Goal: Information Seeking & Learning: Learn about a topic

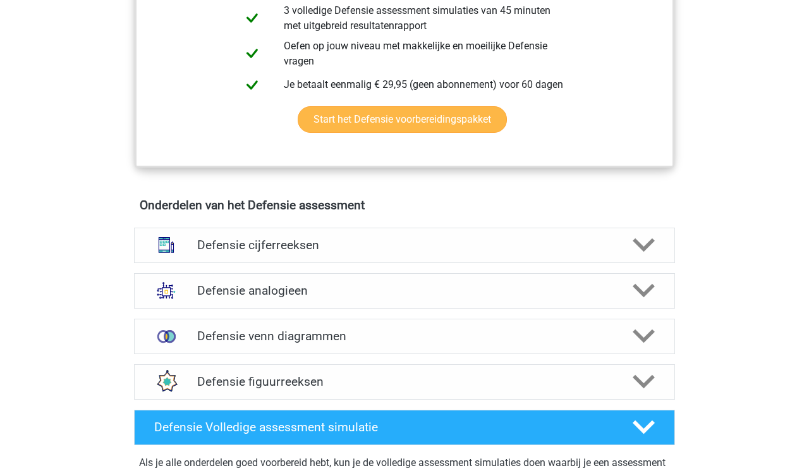
scroll to position [753, 0]
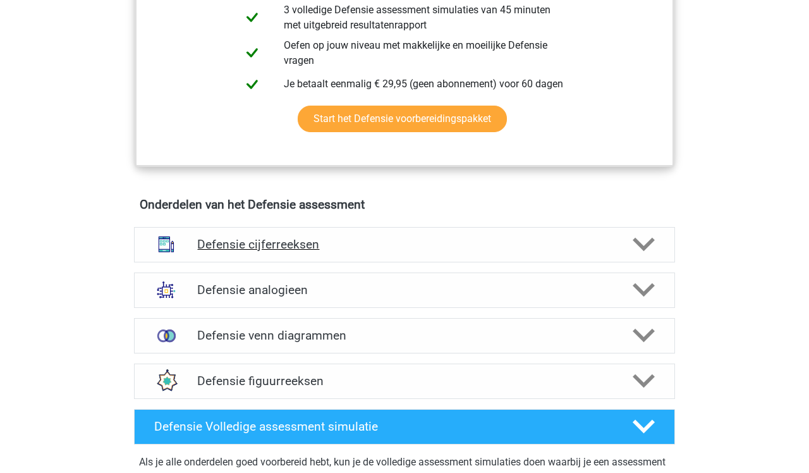
click at [638, 241] on polygon at bounding box center [644, 245] width 22 height 14
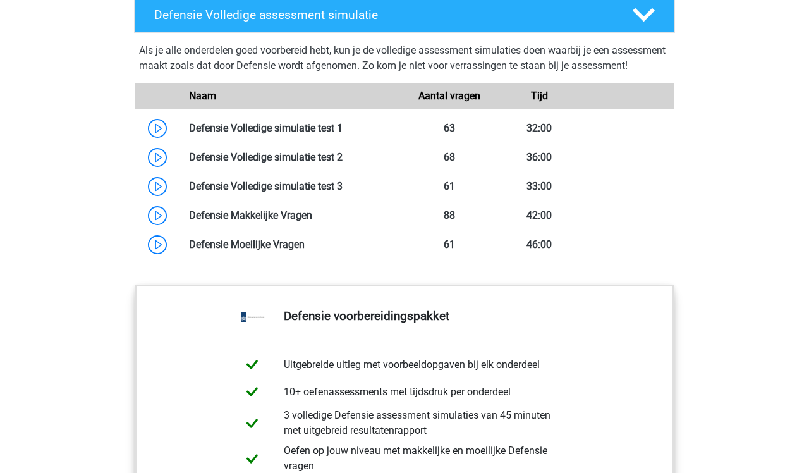
scroll to position [1875, 0]
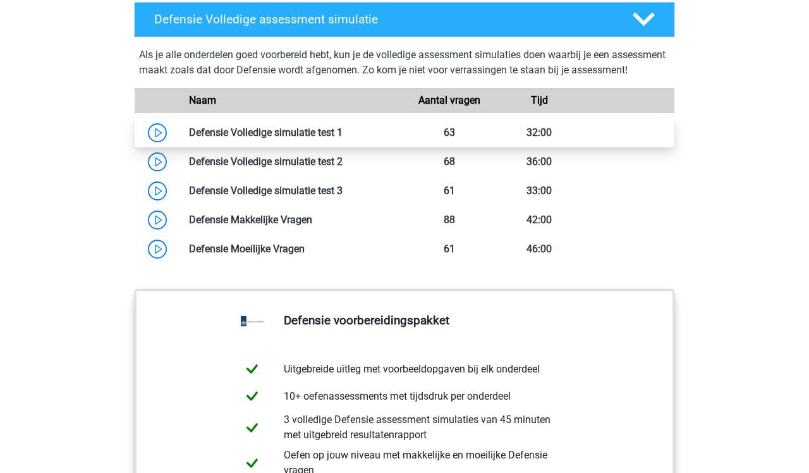
click at [343, 138] on link at bounding box center [343, 132] width 0 height 12
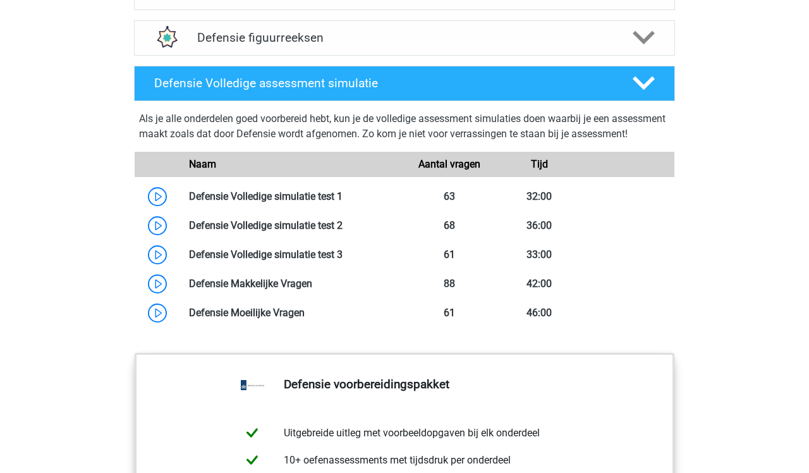
scroll to position [1810, 0]
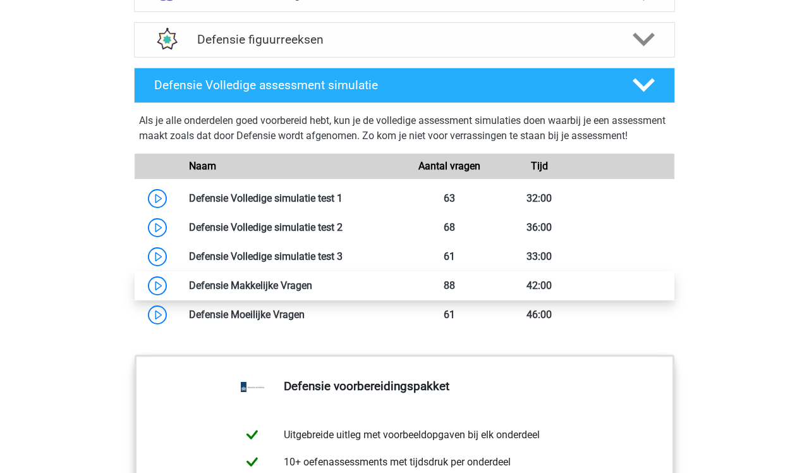
click at [312, 291] on link at bounding box center [312, 285] width 0 height 12
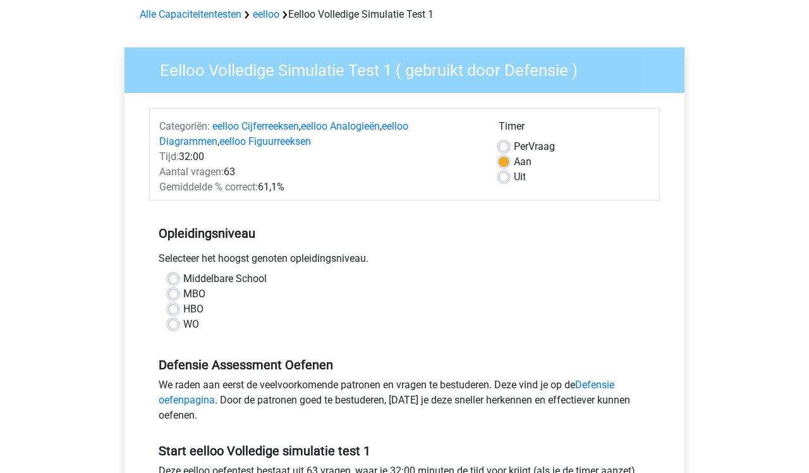
scroll to position [56, 0]
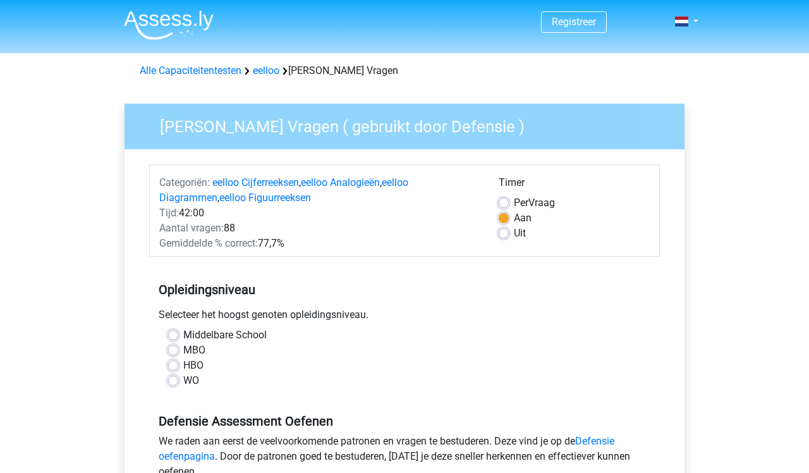
click at [514, 233] on label "Uit" at bounding box center [520, 233] width 12 height 15
click at [504, 233] on input "Uit" at bounding box center [504, 232] width 10 height 13
radio input "true"
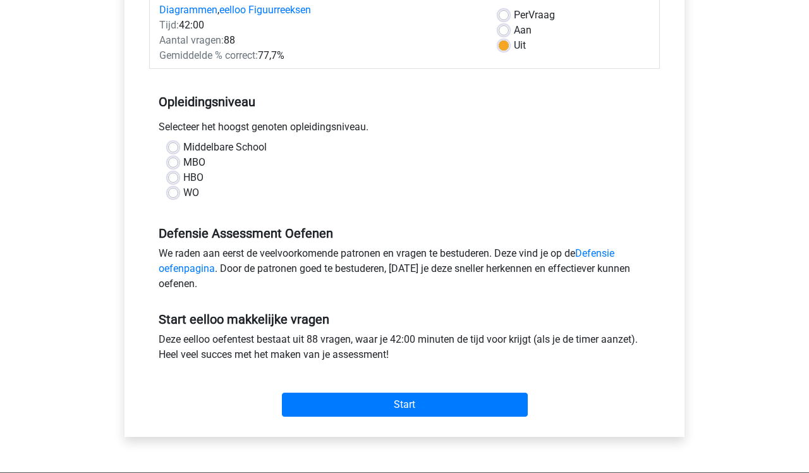
scroll to position [189, 0]
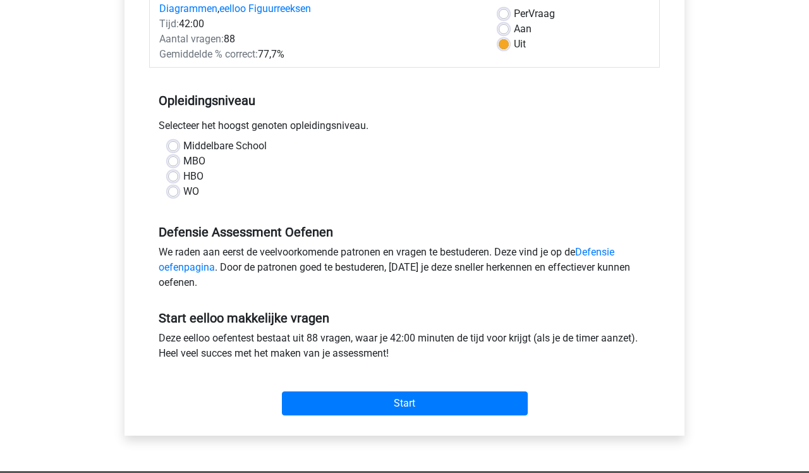
click at [183, 162] on label "MBO" at bounding box center [194, 161] width 22 height 15
click at [174, 162] on input "MBO" at bounding box center [173, 160] width 10 height 13
radio input "true"
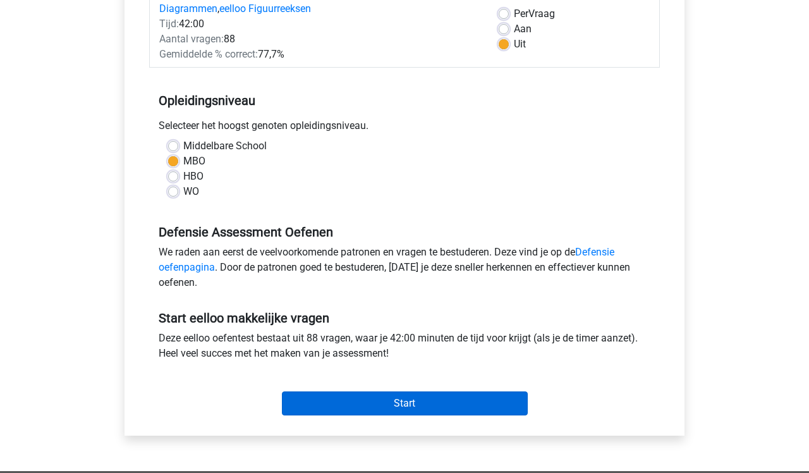
click at [449, 398] on input "Start" at bounding box center [405, 403] width 246 height 24
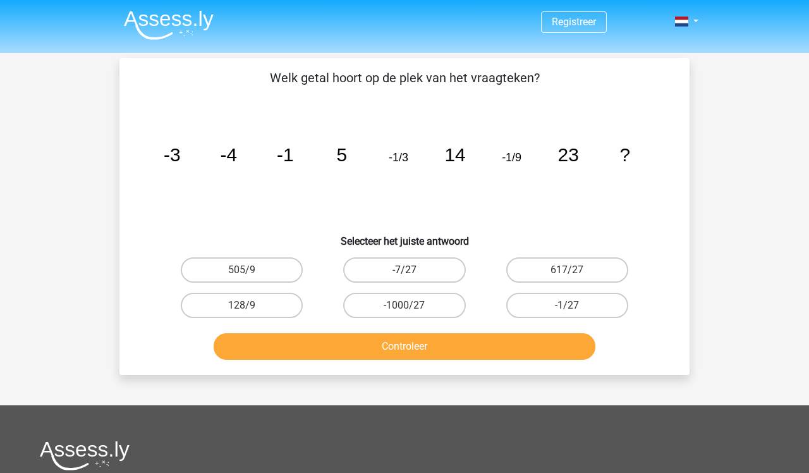
click at [443, 269] on label "-7/27" at bounding box center [404, 269] width 122 height 25
click at [413, 270] on input "-7/27" at bounding box center [409, 274] width 8 height 8
radio input "true"
click at [465, 347] on button "Controleer" at bounding box center [405, 346] width 382 height 27
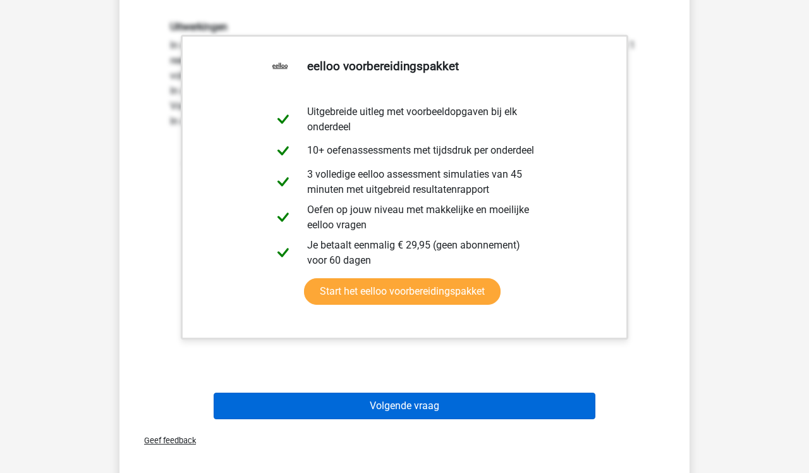
click at [523, 410] on button "Volgende vraag" at bounding box center [405, 406] width 382 height 27
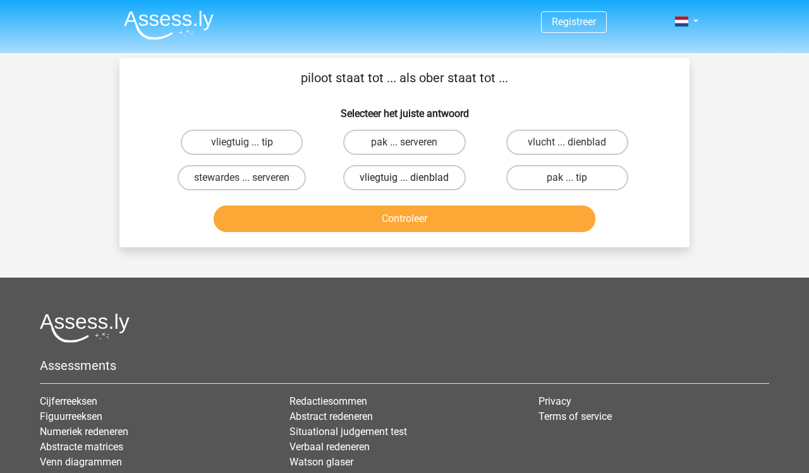
click at [425, 185] on label "vliegtuig ... dienblad" at bounding box center [404, 177] width 122 height 25
click at [413, 185] on input "vliegtuig ... dienblad" at bounding box center [409, 182] width 8 height 8
radio input "true"
click at [422, 217] on button "Controleer" at bounding box center [405, 218] width 382 height 27
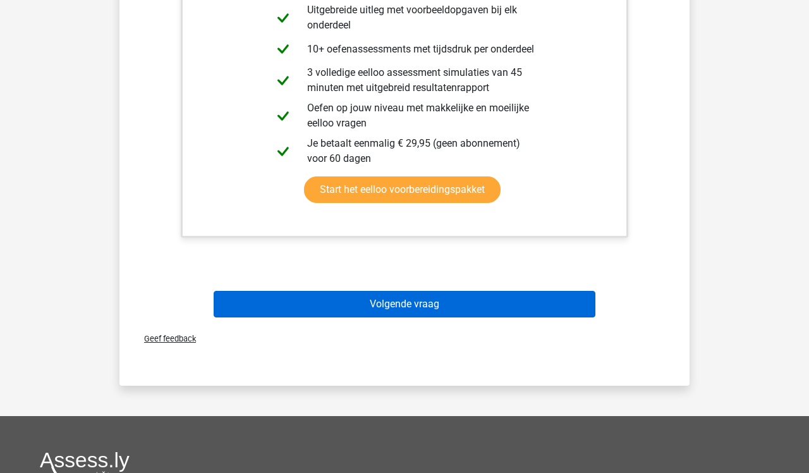
click at [494, 308] on button "Volgende vraag" at bounding box center [405, 304] width 382 height 27
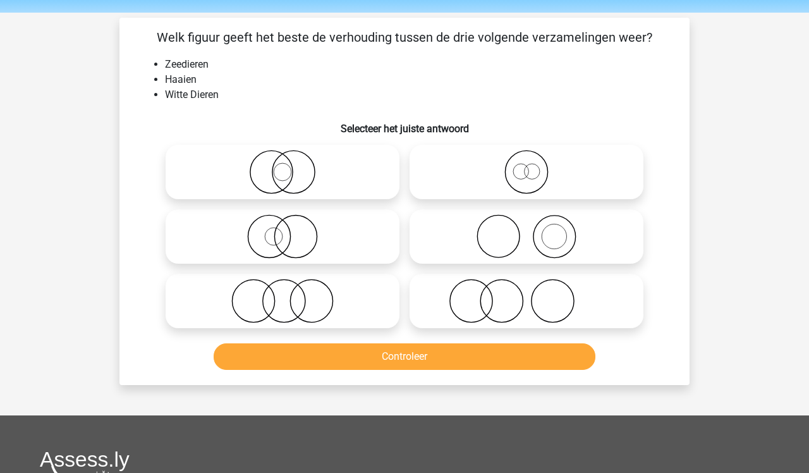
scroll to position [30, 0]
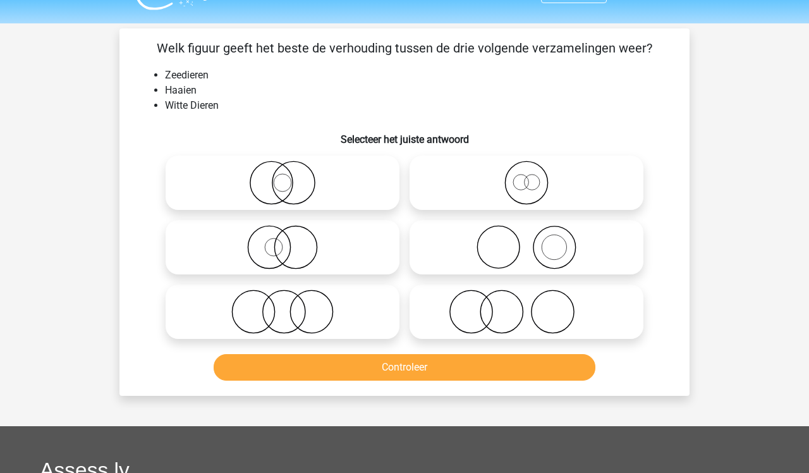
click at [290, 256] on icon at bounding box center [283, 247] width 224 height 44
click at [290, 241] on input "radio" at bounding box center [287, 237] width 8 height 8
radio input "true"
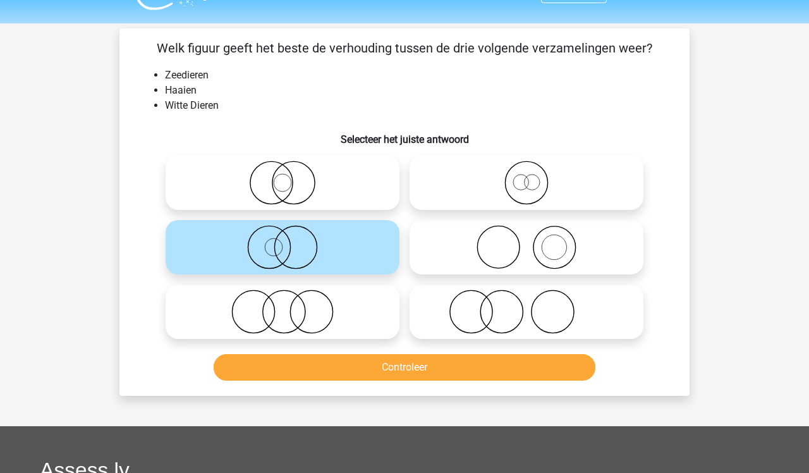
click at [361, 366] on button "Controleer" at bounding box center [405, 367] width 382 height 27
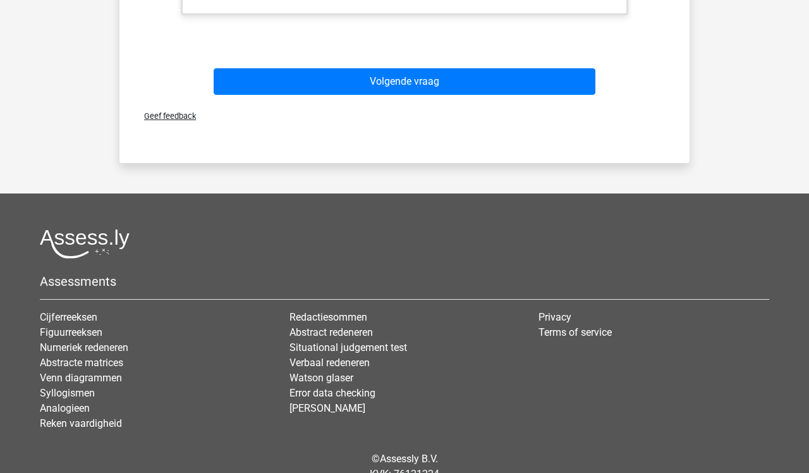
scroll to position [721, 0]
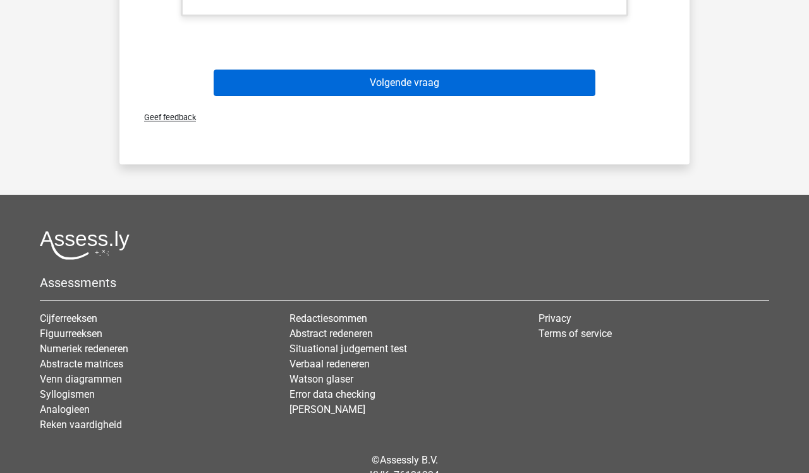
click at [487, 95] on button "Volgende vraag" at bounding box center [405, 83] width 382 height 27
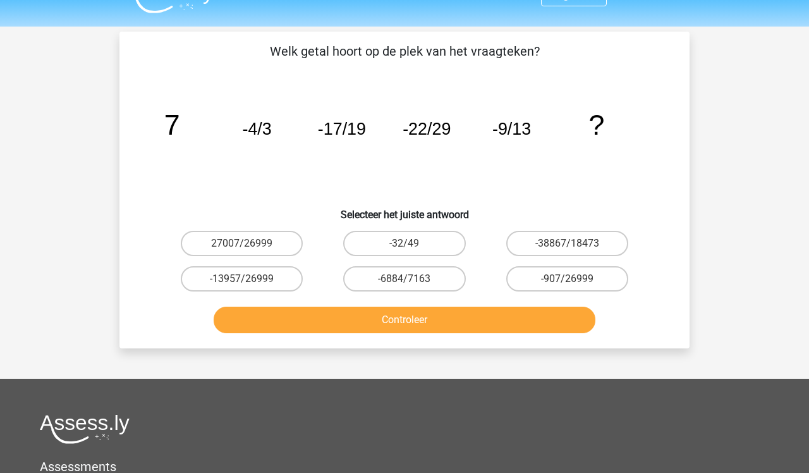
scroll to position [25, 0]
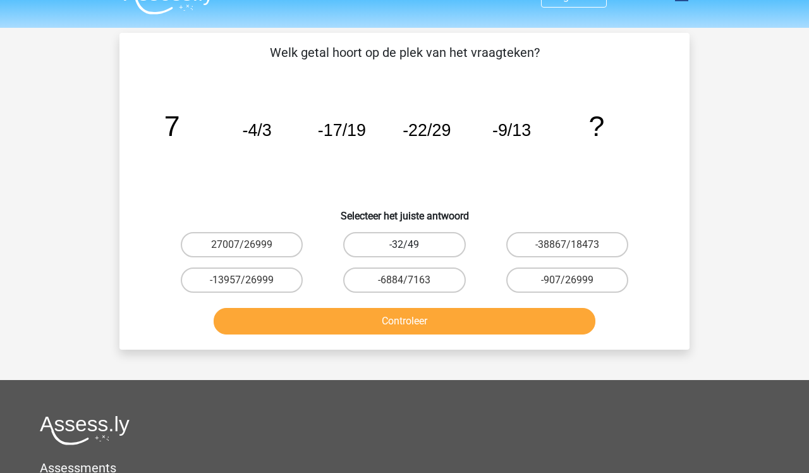
click at [421, 239] on label "-32/49" at bounding box center [404, 244] width 122 height 25
click at [413, 245] on input "-32/49" at bounding box center [409, 249] width 8 height 8
radio input "true"
click at [417, 319] on button "Controleer" at bounding box center [405, 321] width 382 height 27
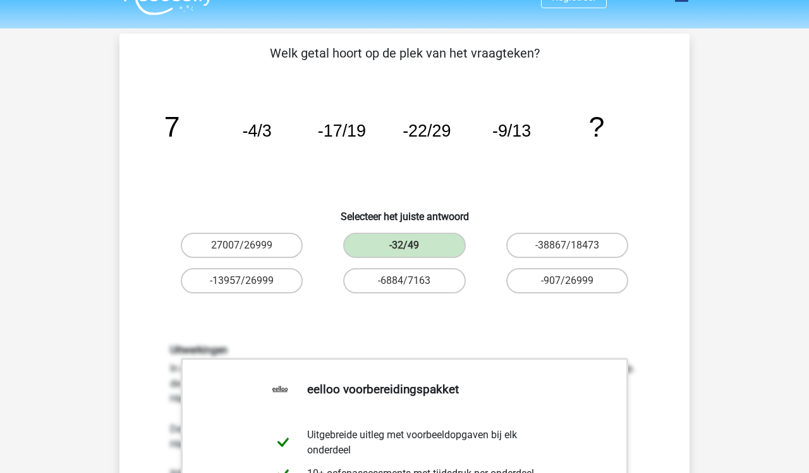
scroll to position [23, 0]
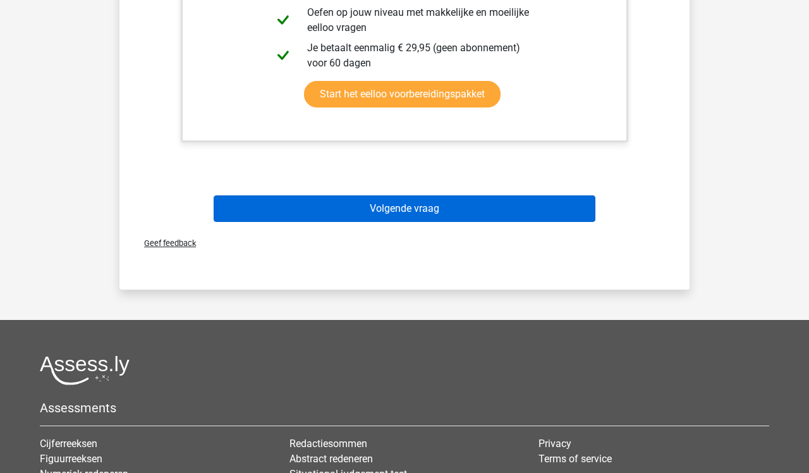
click at [434, 221] on button "Volgende vraag" at bounding box center [405, 208] width 382 height 27
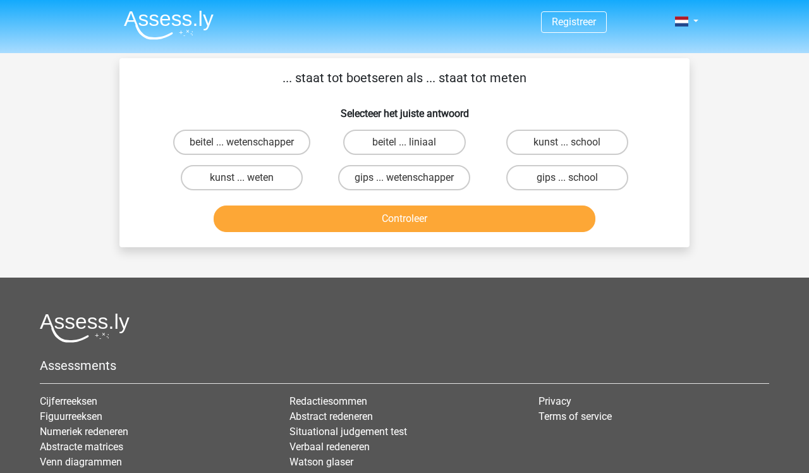
scroll to position [0, 0]
click at [421, 147] on label "beitel ... liniaal" at bounding box center [404, 142] width 122 height 25
click at [413, 147] on input "beitel ... liniaal" at bounding box center [409, 146] width 8 height 8
radio input "true"
click at [411, 221] on button "Controleer" at bounding box center [405, 218] width 382 height 27
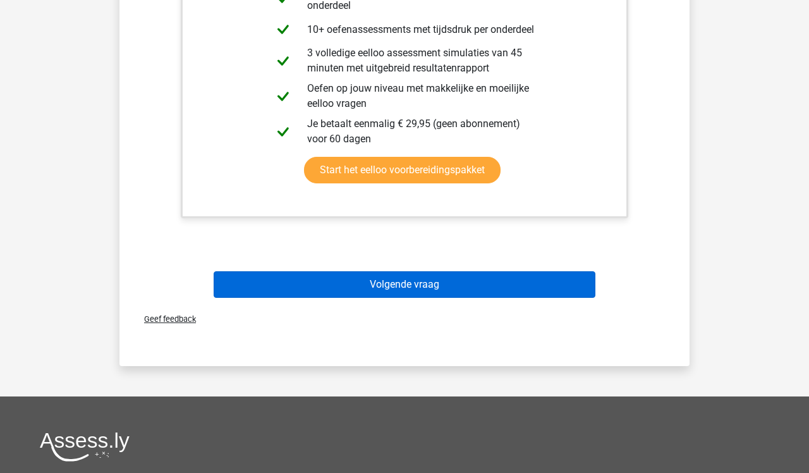
click at [461, 286] on button "Volgende vraag" at bounding box center [405, 284] width 382 height 27
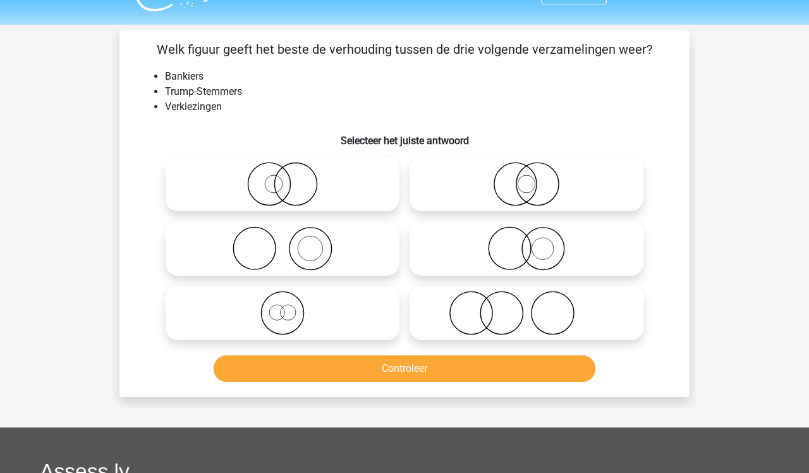
scroll to position [27, 0]
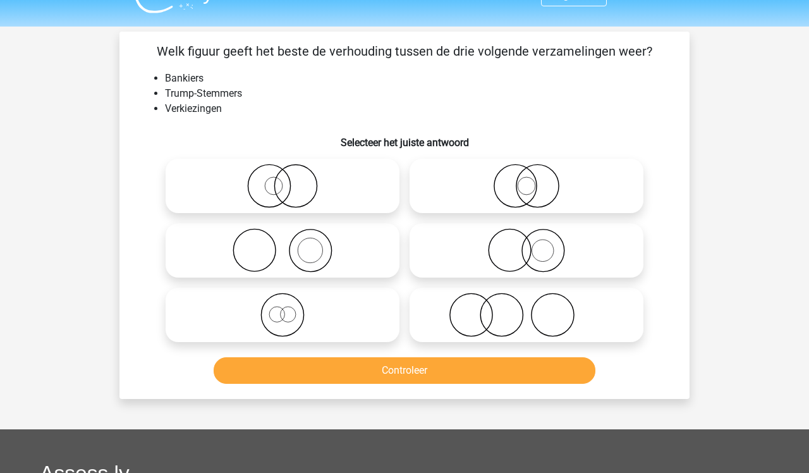
click at [350, 247] on icon at bounding box center [283, 250] width 224 height 44
click at [291, 244] on input "radio" at bounding box center [287, 240] width 8 height 8
radio input "true"
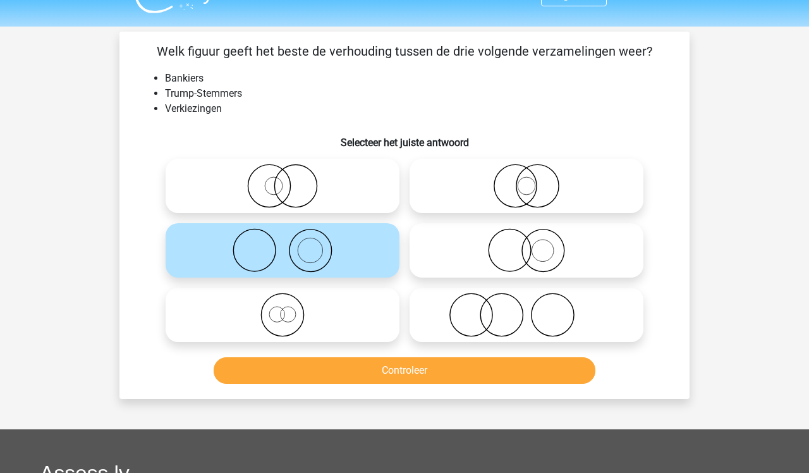
click at [377, 365] on button "Controleer" at bounding box center [405, 370] width 382 height 27
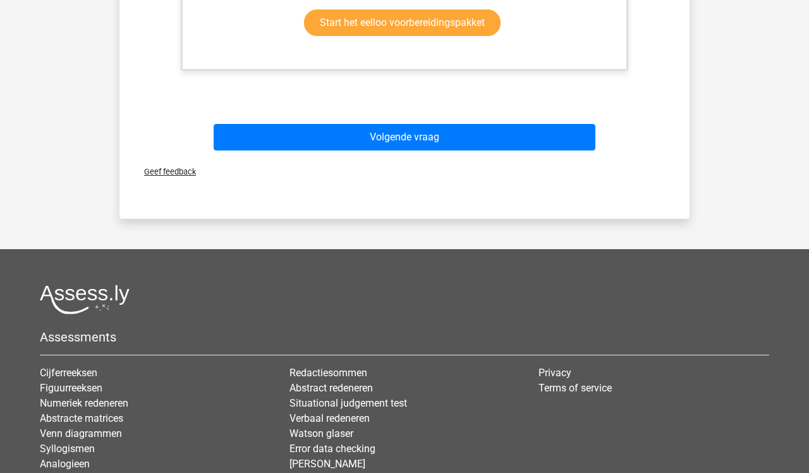
scroll to position [676, 0]
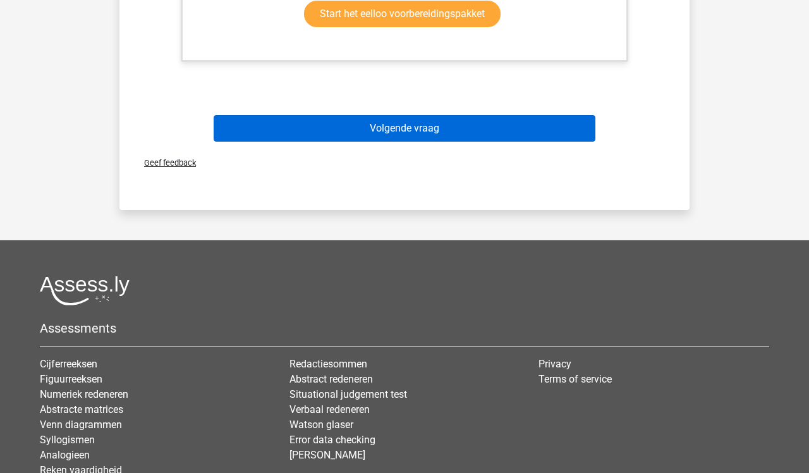
click at [399, 135] on button "Volgende vraag" at bounding box center [405, 128] width 382 height 27
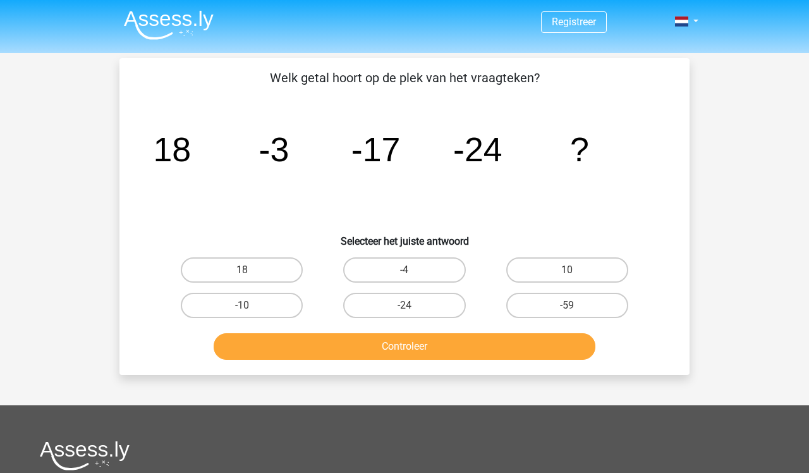
scroll to position [0, 0]
